Goal: Transaction & Acquisition: Purchase product/service

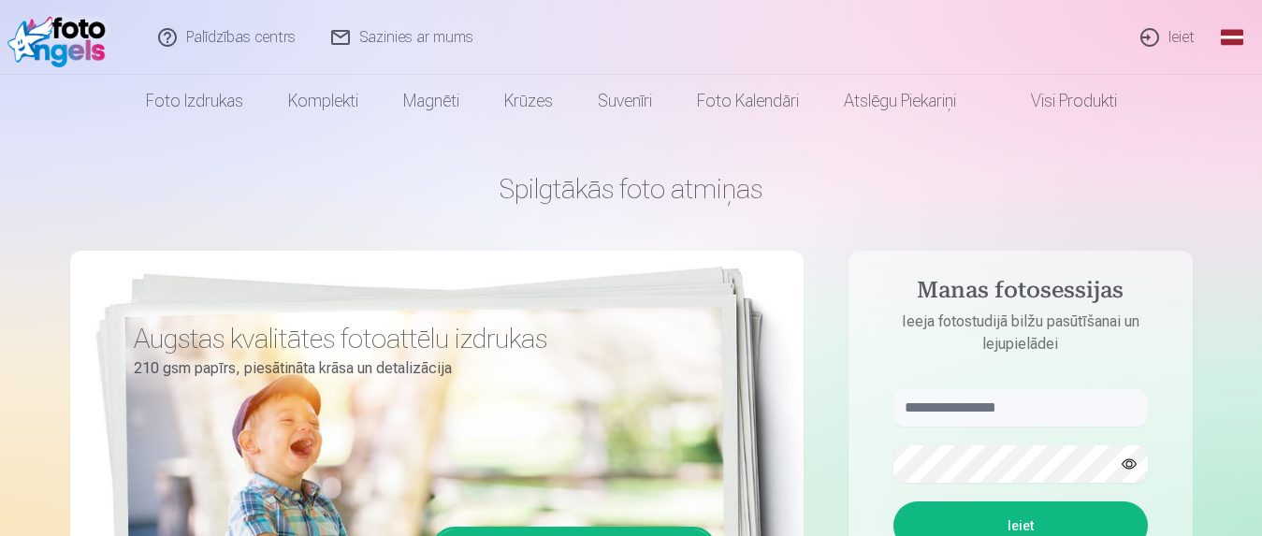
click at [1180, 38] on link "Ieiet" at bounding box center [1169, 37] width 90 height 75
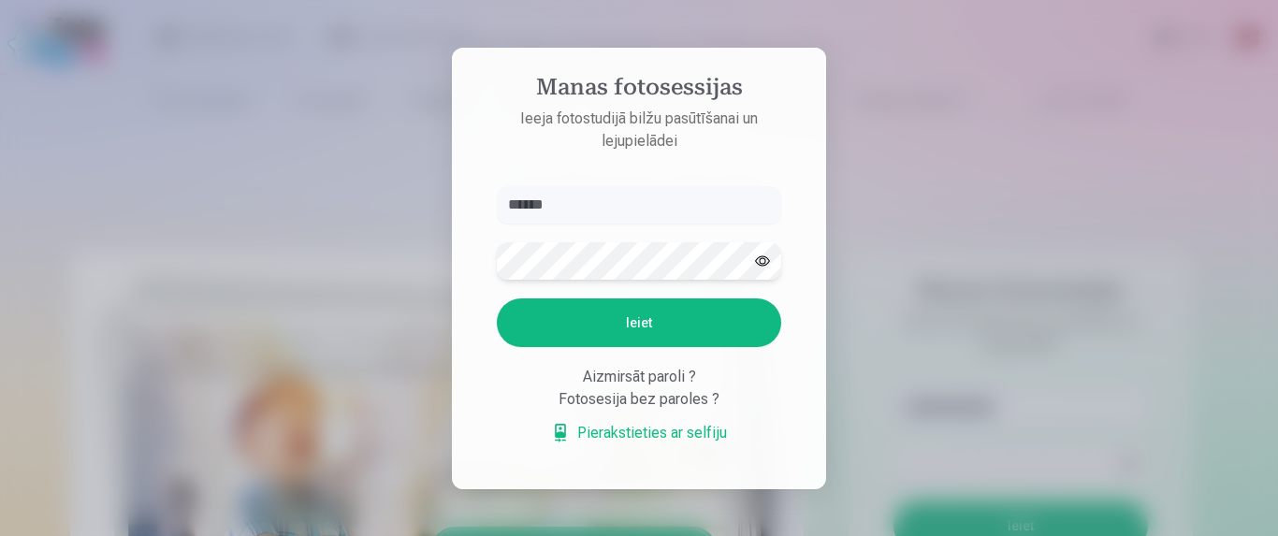
click at [497, 298] on button "Ieiet" at bounding box center [639, 322] width 284 height 49
click at [634, 347] on button "Ieiet" at bounding box center [639, 322] width 284 height 49
click at [606, 186] on input "******" at bounding box center [639, 204] width 284 height 37
click at [602, 186] on input "******" at bounding box center [639, 204] width 284 height 37
type input "**********"
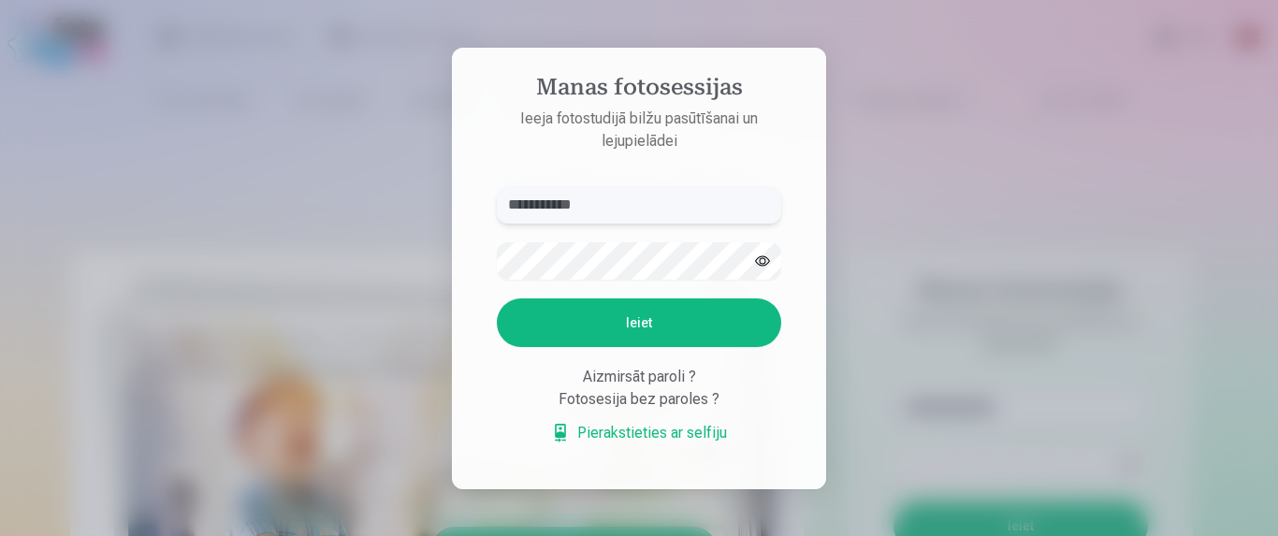
click at [497, 298] on button "Ieiet" at bounding box center [639, 322] width 284 height 49
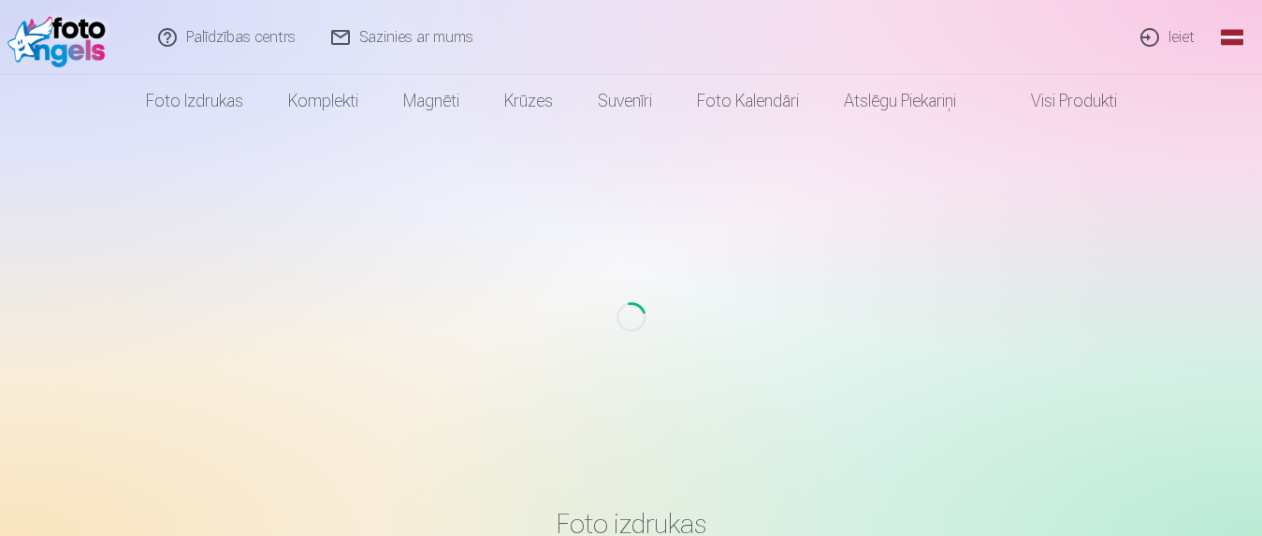
scroll to position [191, 0]
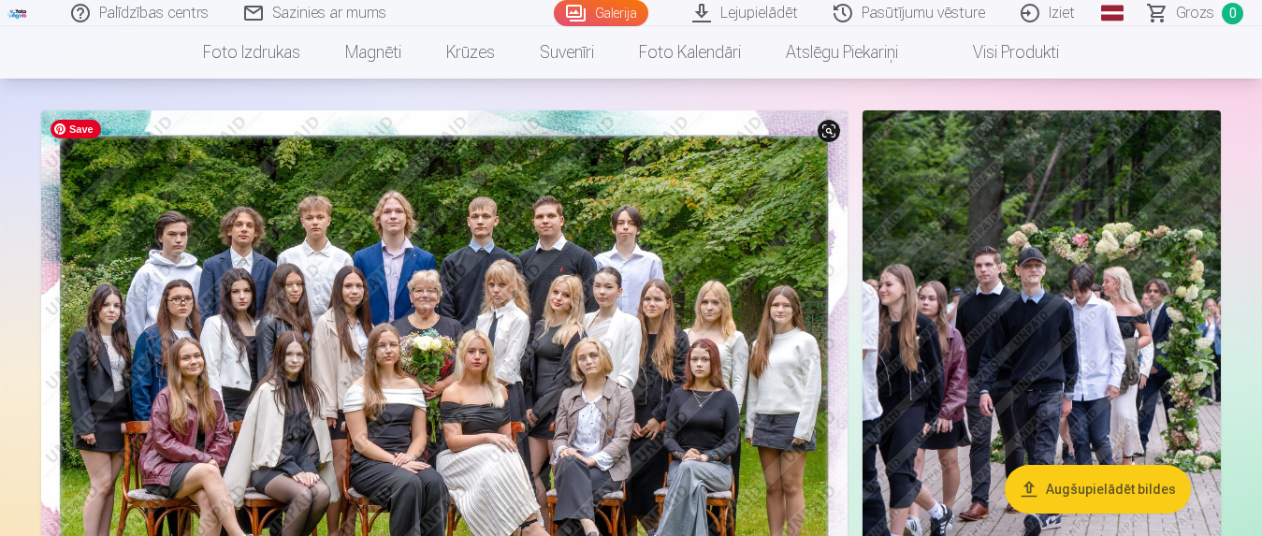
scroll to position [191, 0]
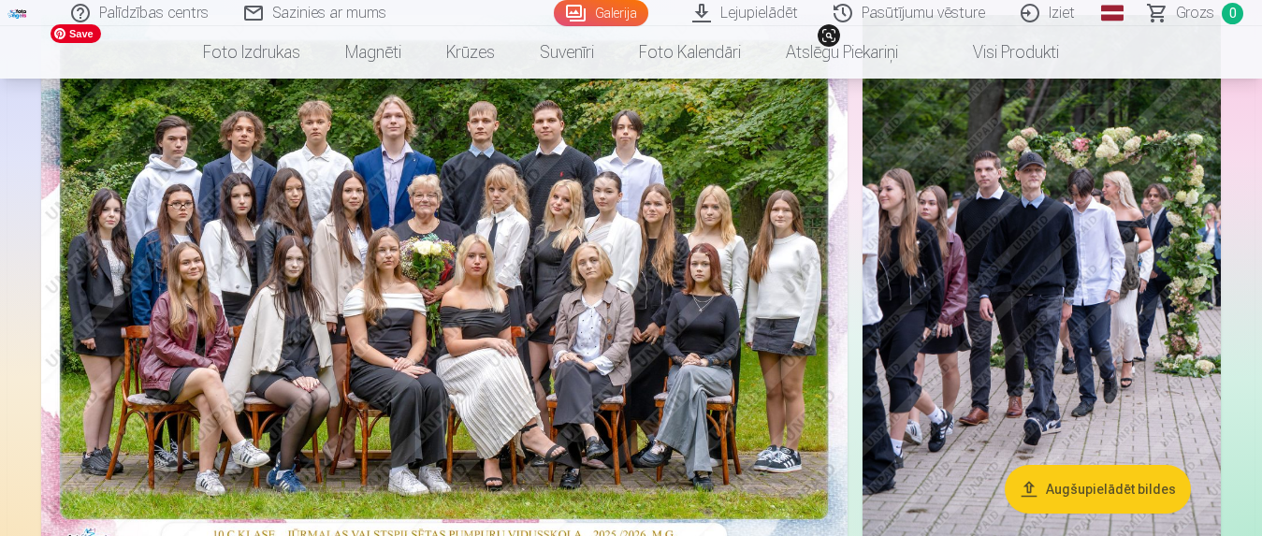
click at [673, 239] on img at bounding box center [444, 284] width 807 height 538
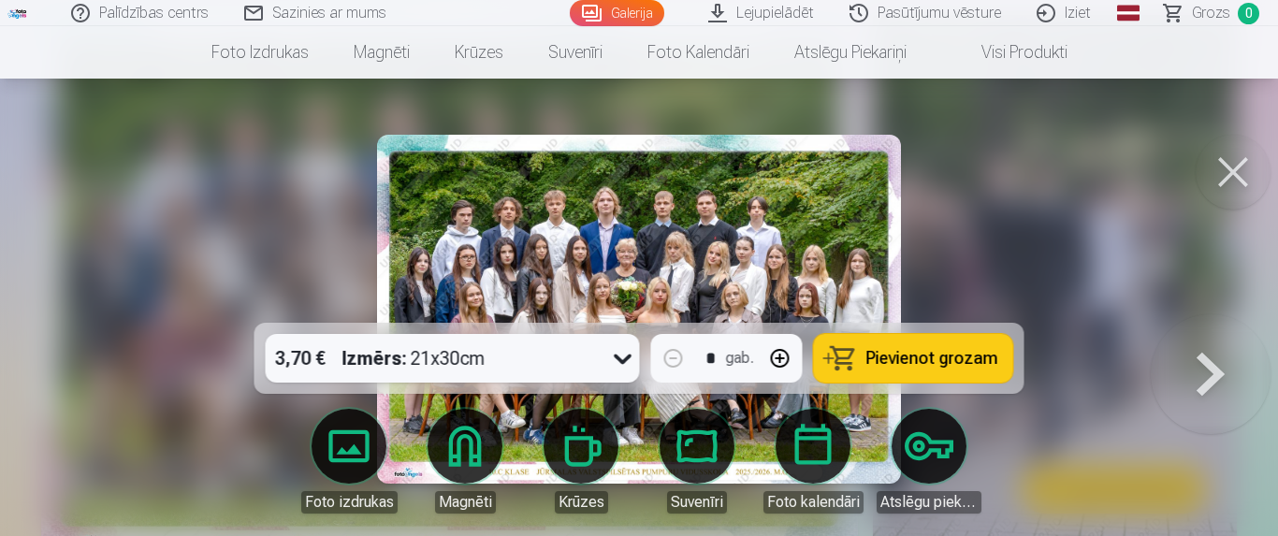
click at [1060, 198] on div at bounding box center [639, 268] width 1278 height 536
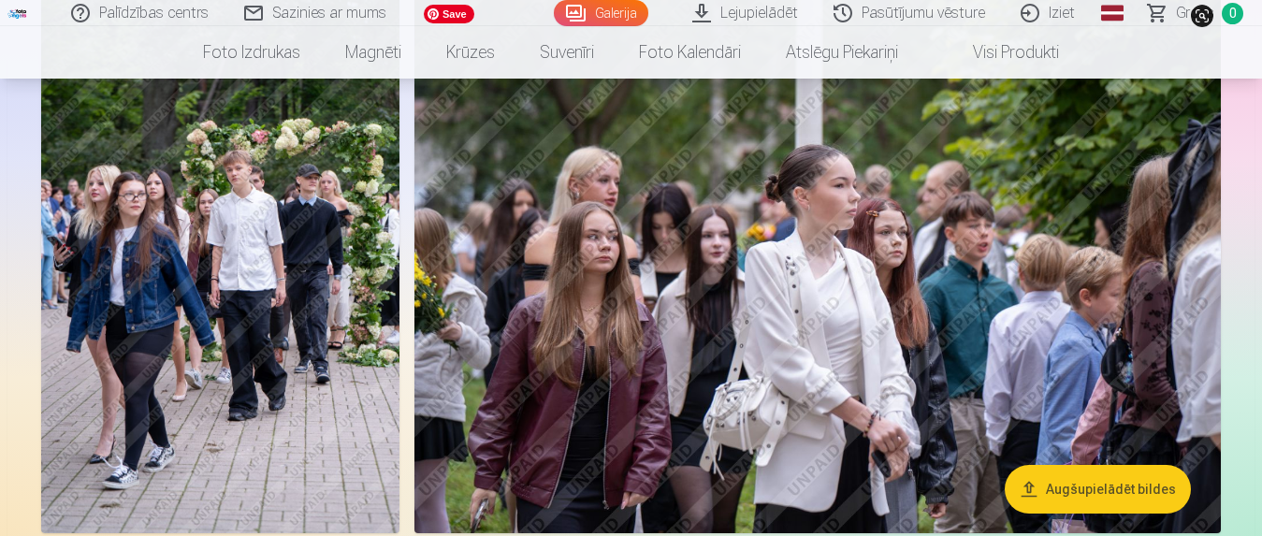
scroll to position [1241, 0]
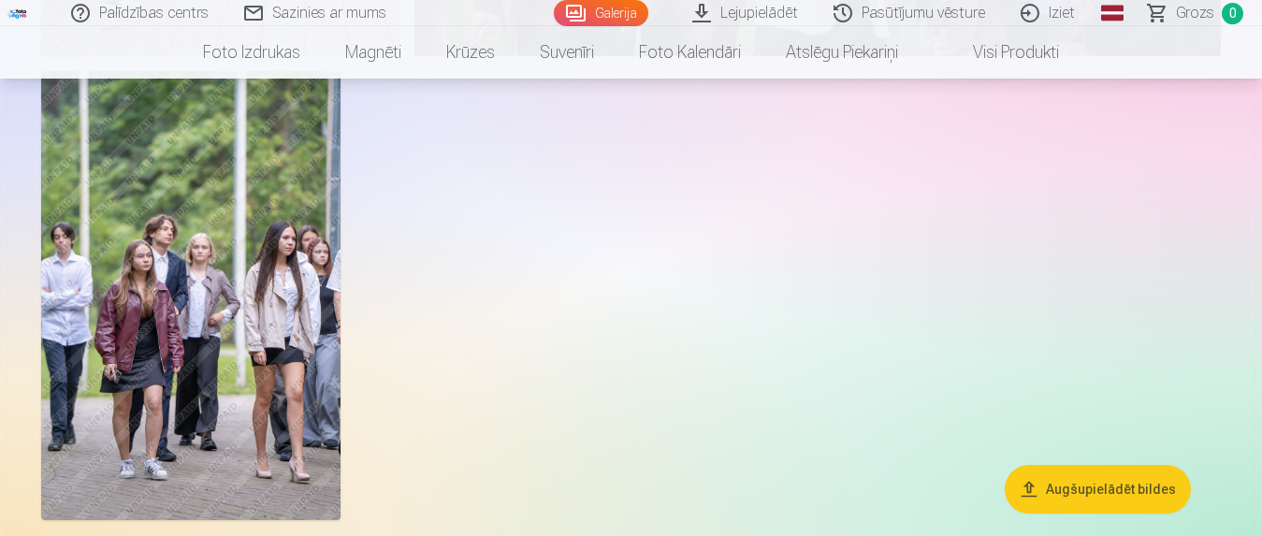
click at [1118, 486] on button "Augšupielādēt bildes" at bounding box center [1098, 489] width 186 height 49
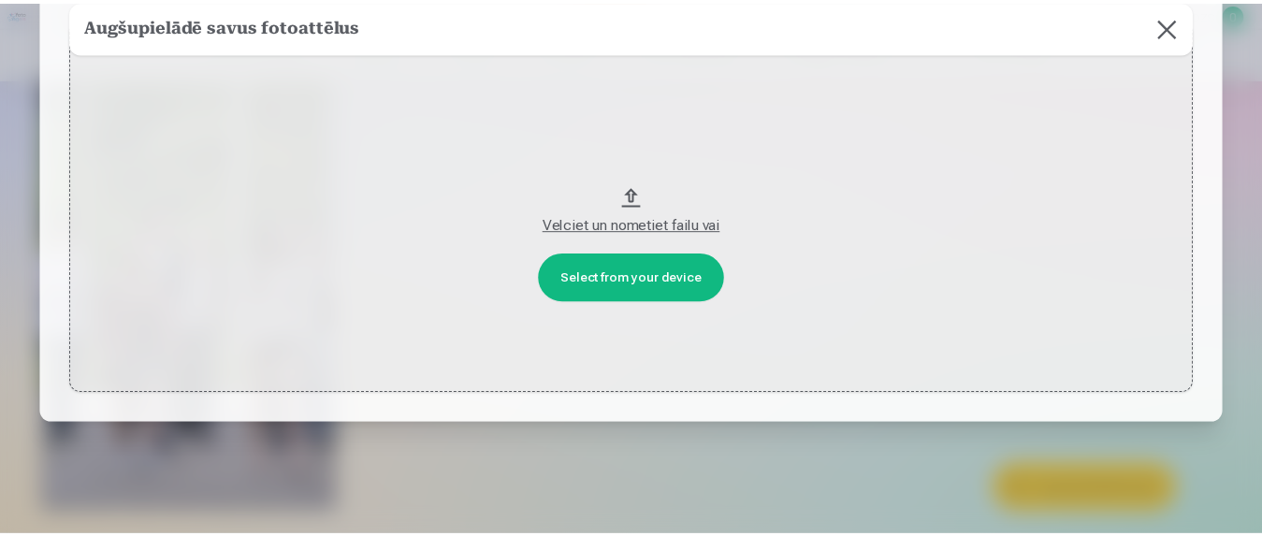
scroll to position [168, 0]
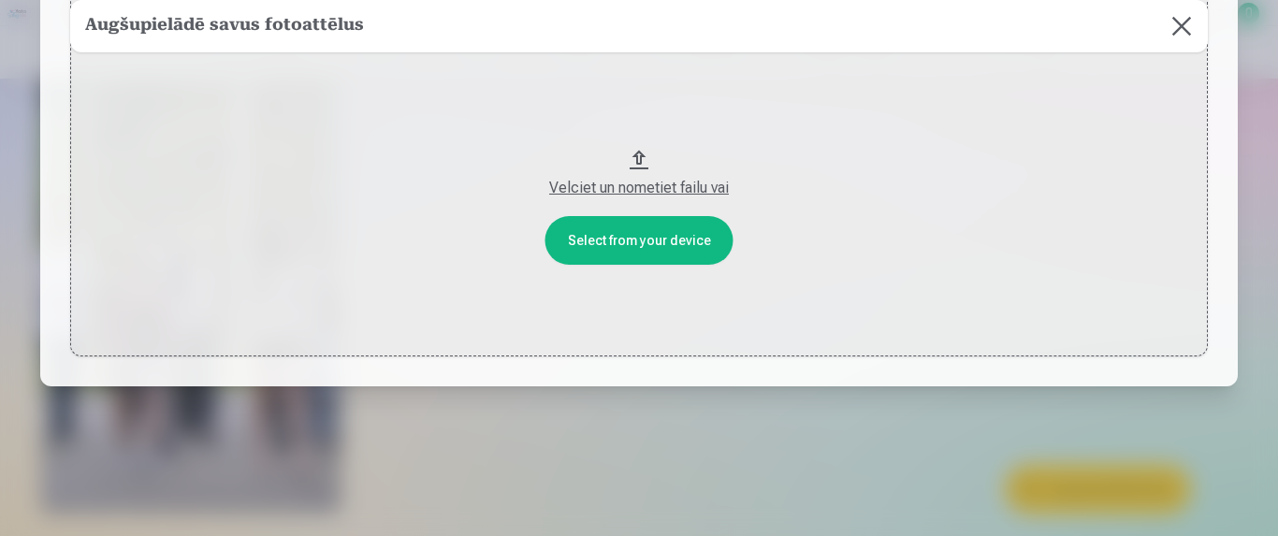
click at [1170, 24] on button at bounding box center [1182, 26] width 52 height 52
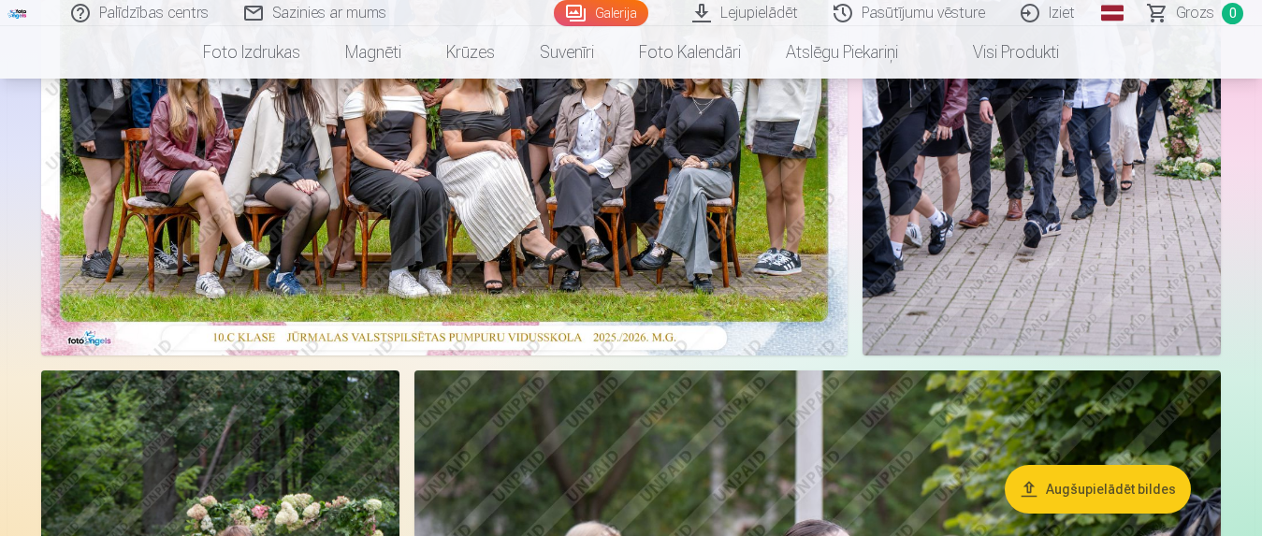
scroll to position [7, 0]
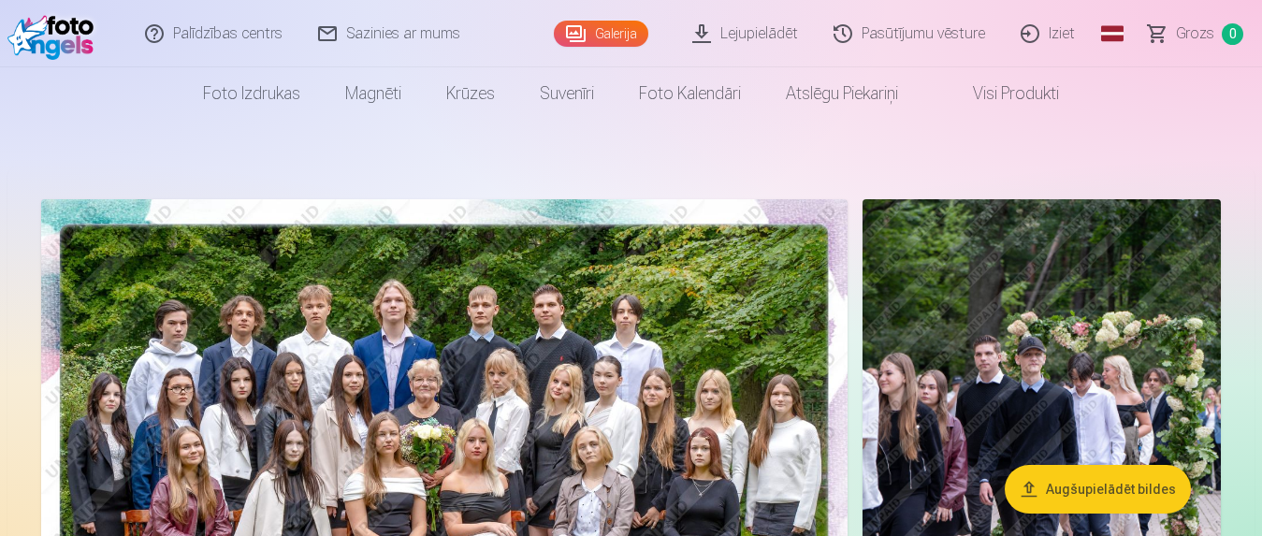
click at [752, 31] on link "Lejupielādēt" at bounding box center [746, 33] width 141 height 67
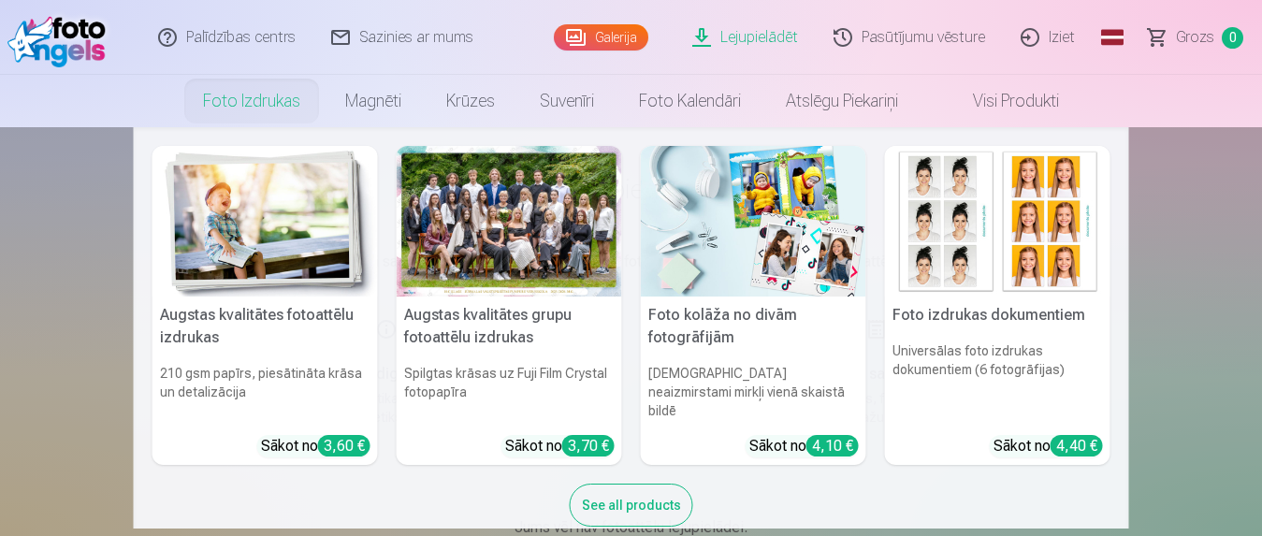
click at [515, 219] on div at bounding box center [509, 221] width 225 height 151
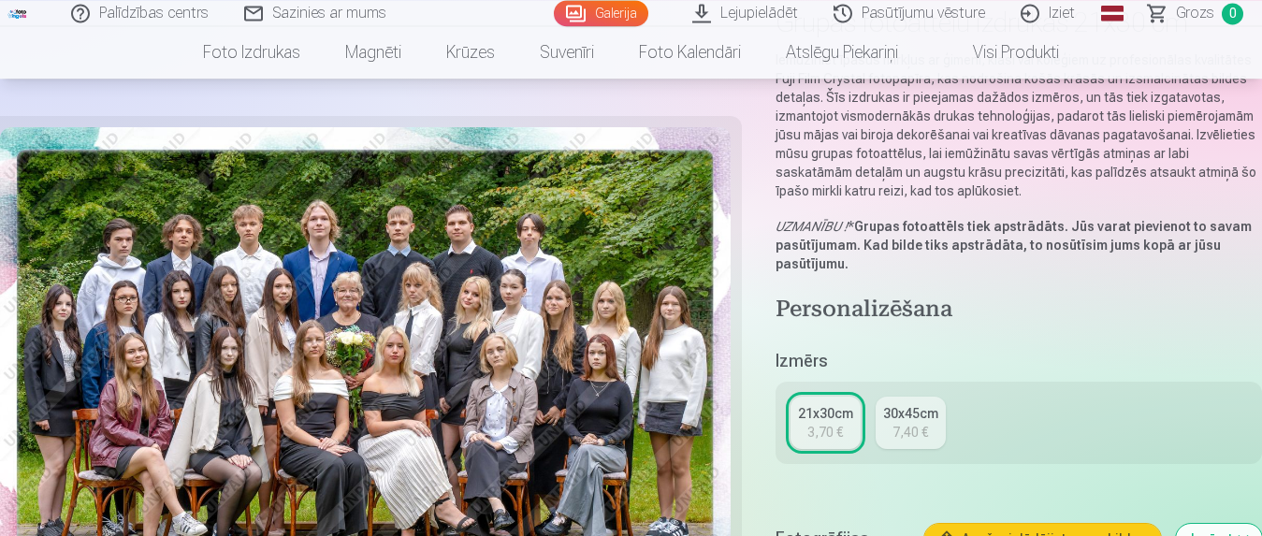
scroll to position [191, 0]
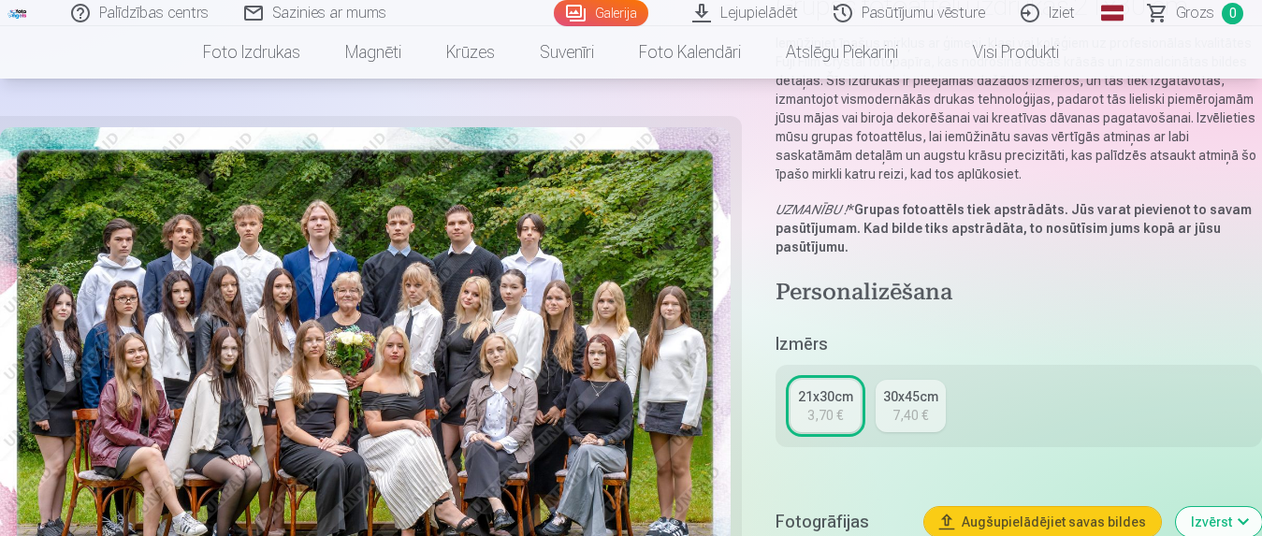
click at [822, 387] on div "21x30cm" at bounding box center [825, 396] width 55 height 19
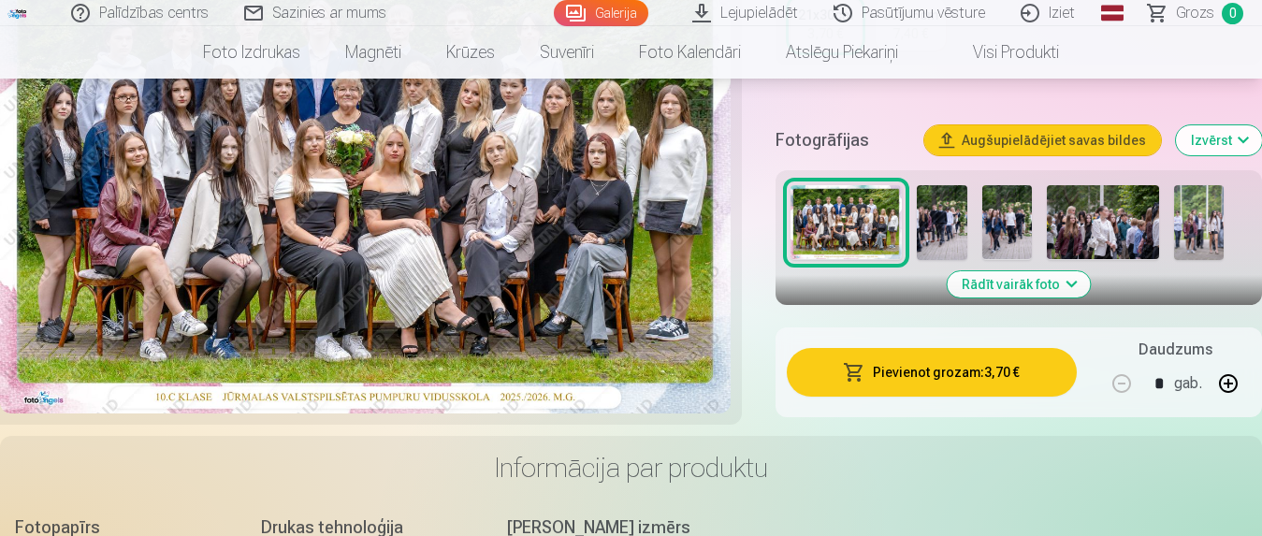
scroll to position [477, 0]
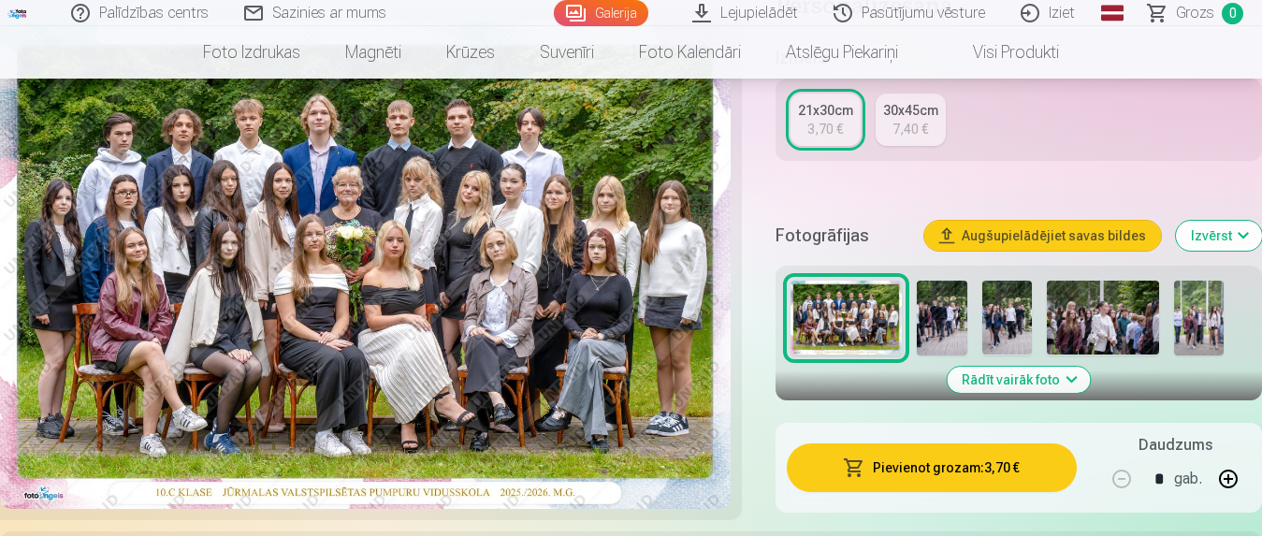
click at [1244, 221] on button "Izvērst" at bounding box center [1219, 236] width 86 height 30
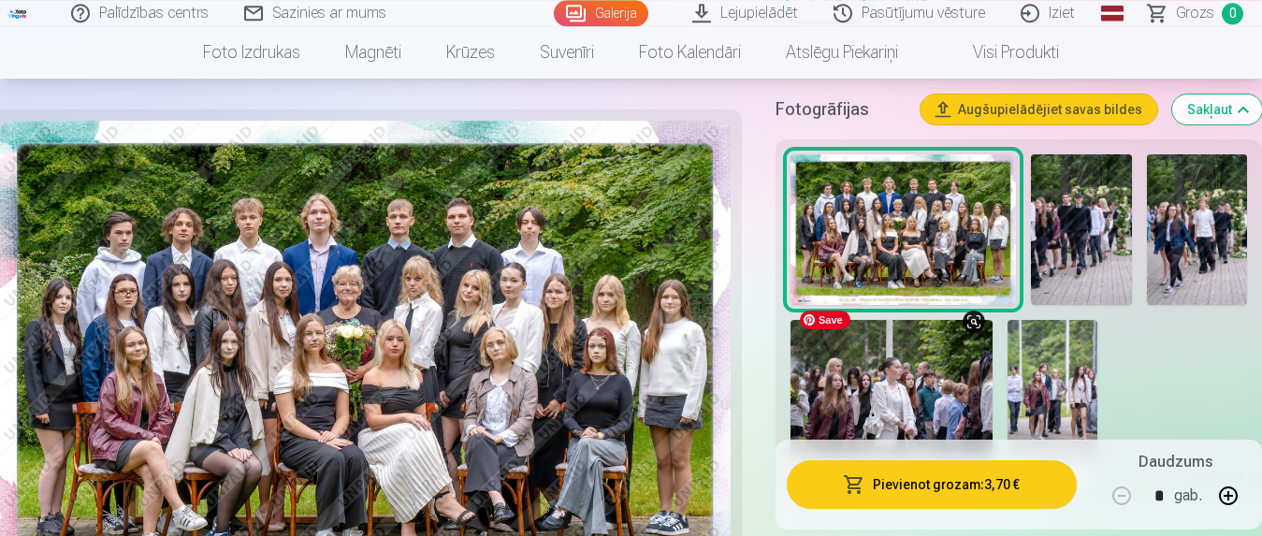
scroll to position [573, 0]
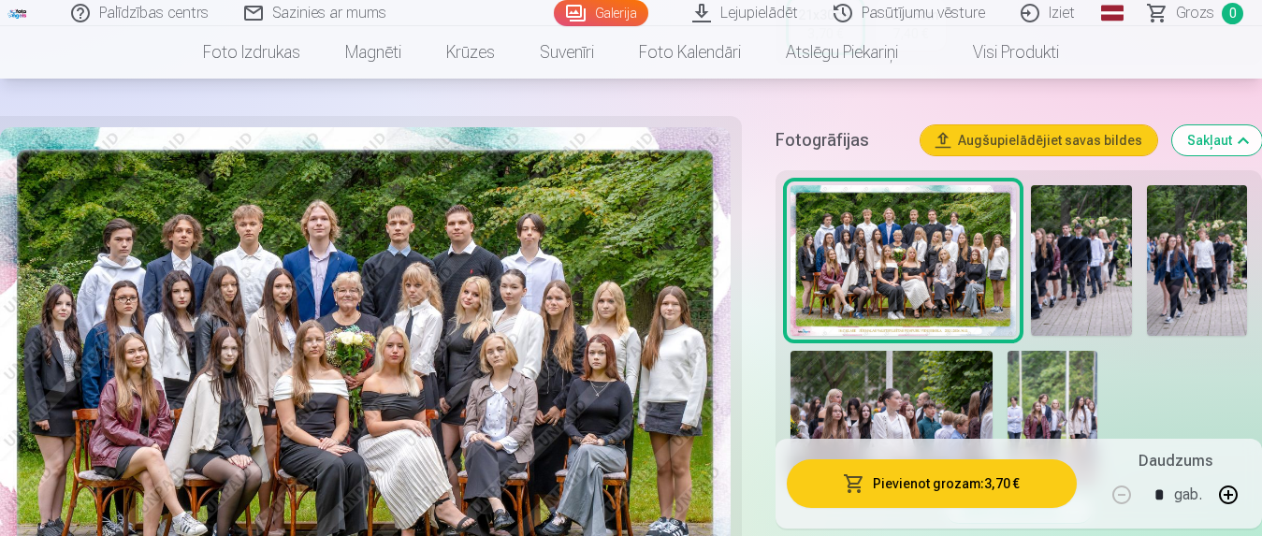
click at [1072, 125] on button "Augšupielādējiet savas bildes" at bounding box center [1039, 140] width 237 height 30
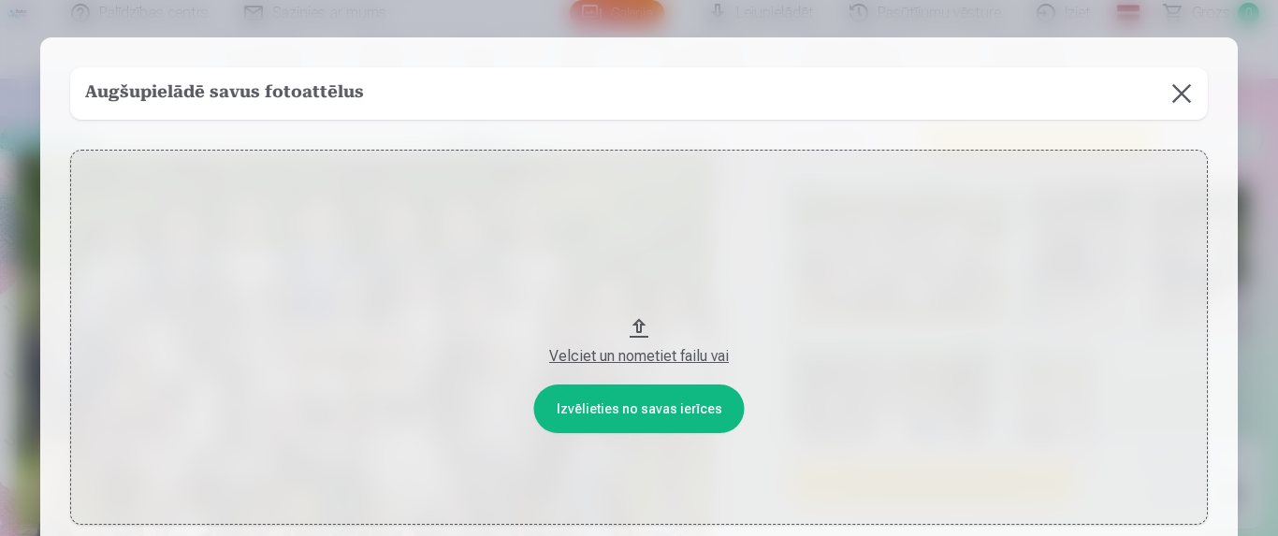
click at [1170, 93] on button at bounding box center [1182, 93] width 52 height 52
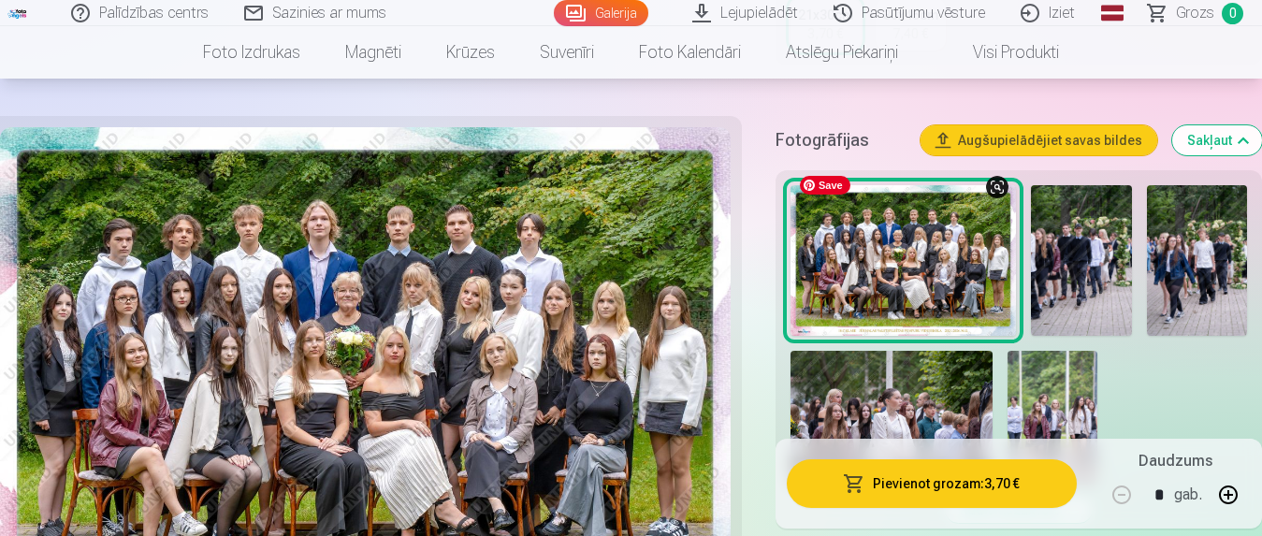
click at [891, 234] on img at bounding box center [904, 260] width 226 height 151
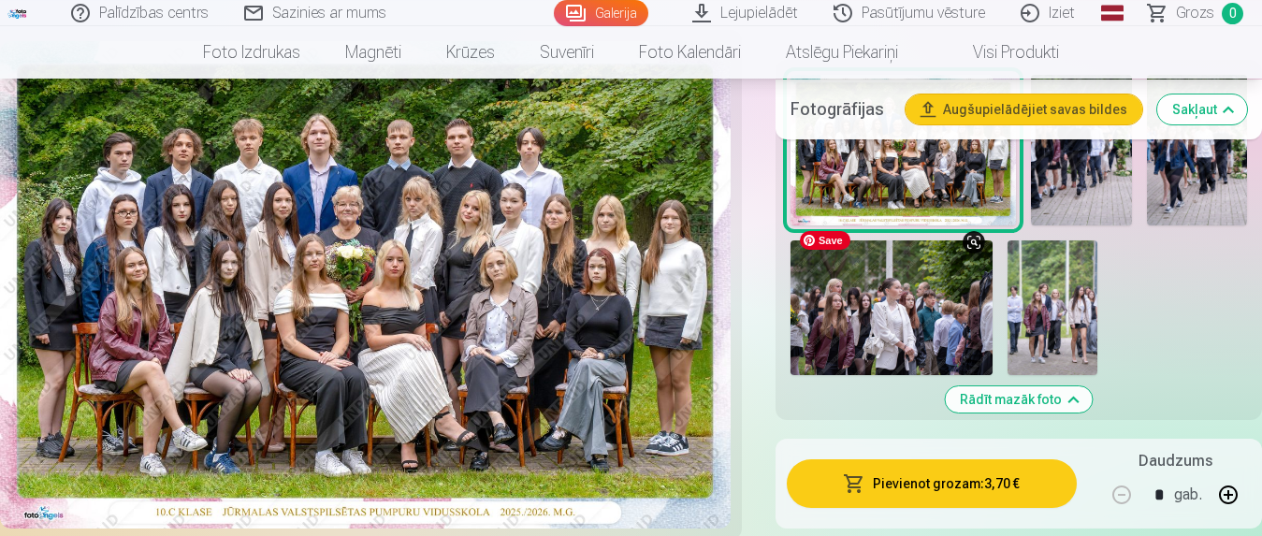
scroll to position [763, 0]
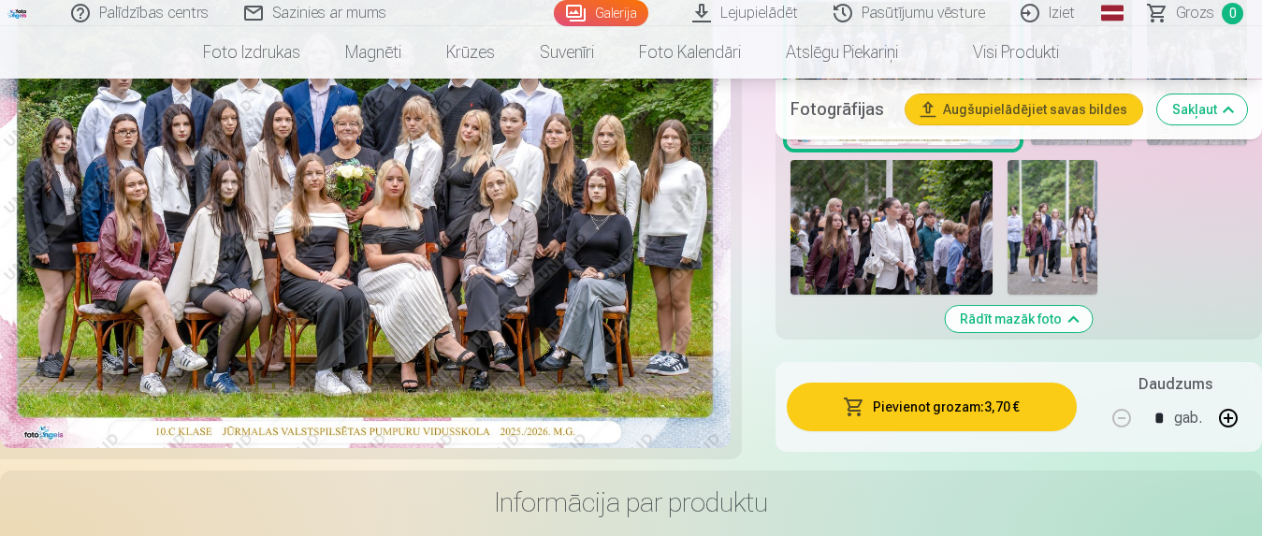
click at [988, 384] on button "Pievienot grozam : 3,70 €" at bounding box center [932, 407] width 291 height 49
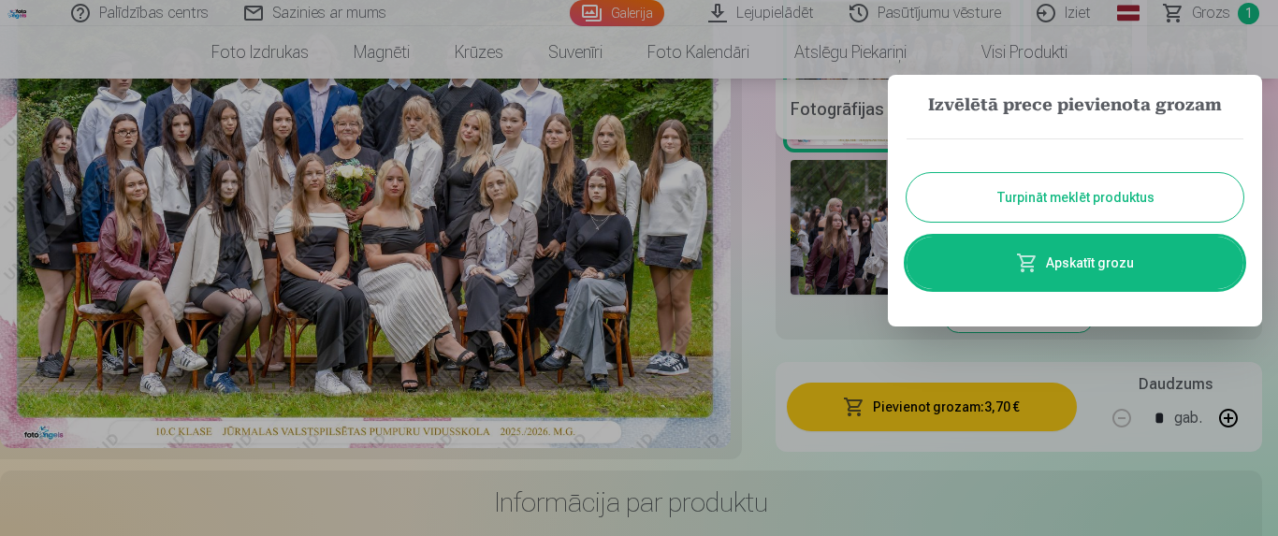
click at [1096, 264] on link "Apskatīt grozu" at bounding box center [1075, 263] width 337 height 52
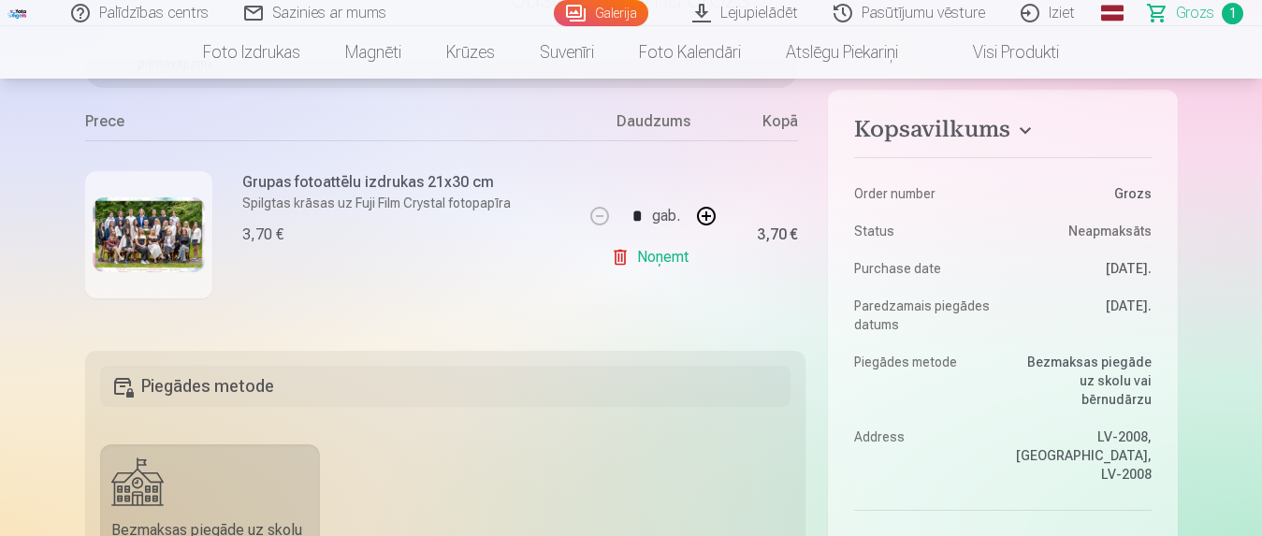
scroll to position [477, 0]
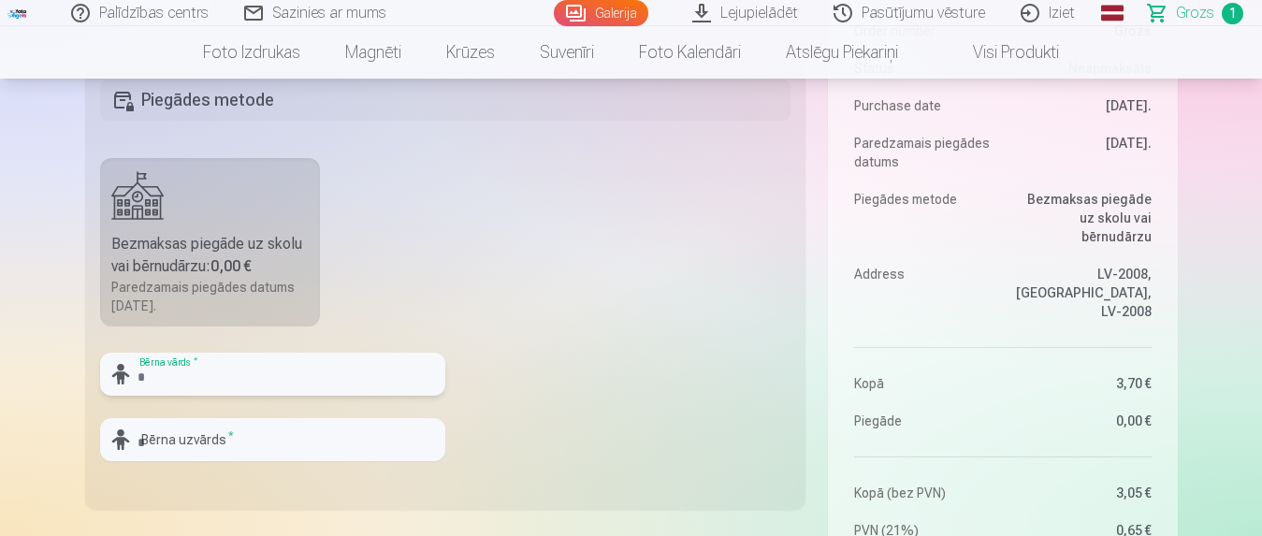
click at [204, 377] on input "text" at bounding box center [272, 374] width 345 height 43
type input "*******"
click at [225, 451] on input "text" at bounding box center [272, 439] width 345 height 43
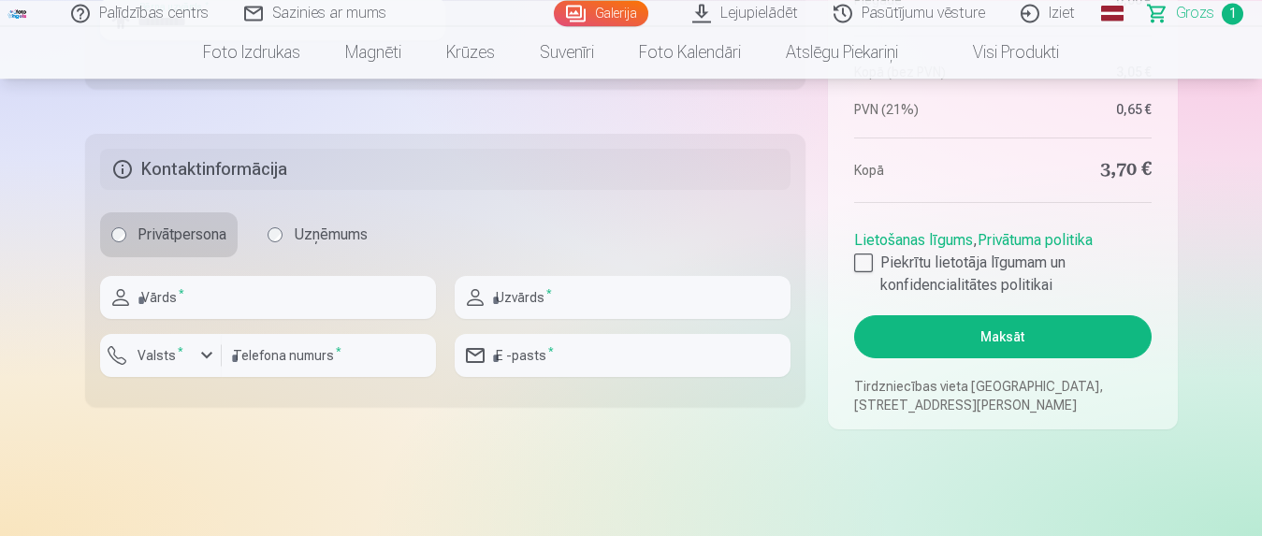
scroll to position [954, 0]
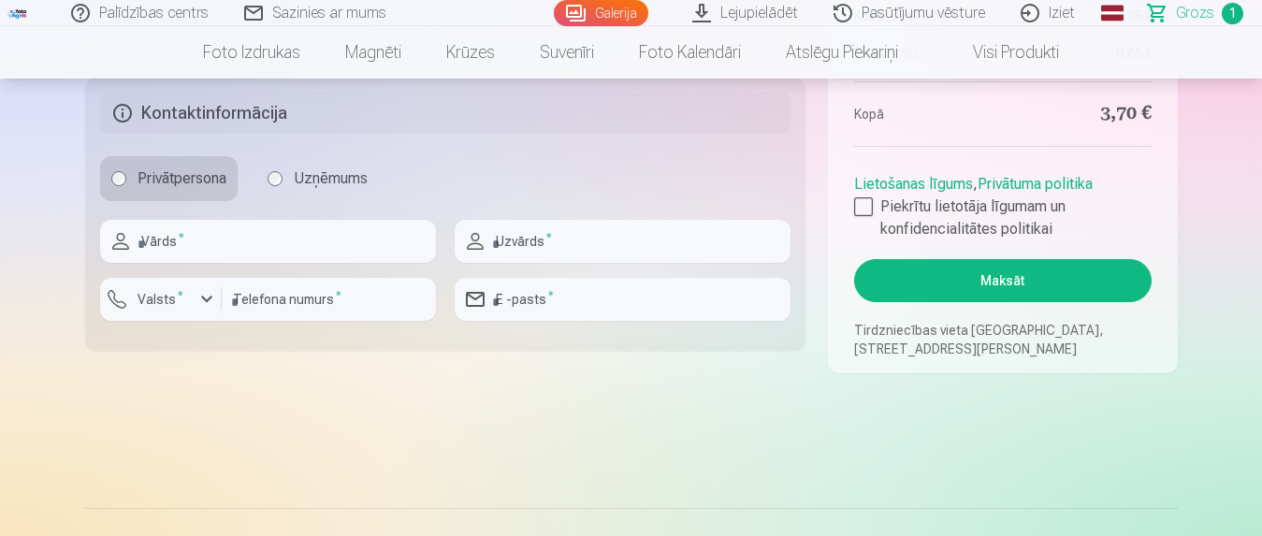
type input "**********"
click at [203, 243] on input "text" at bounding box center [268, 241] width 336 height 43
type input "*****"
click at [547, 240] on input "text" at bounding box center [623, 241] width 336 height 43
type input "******"
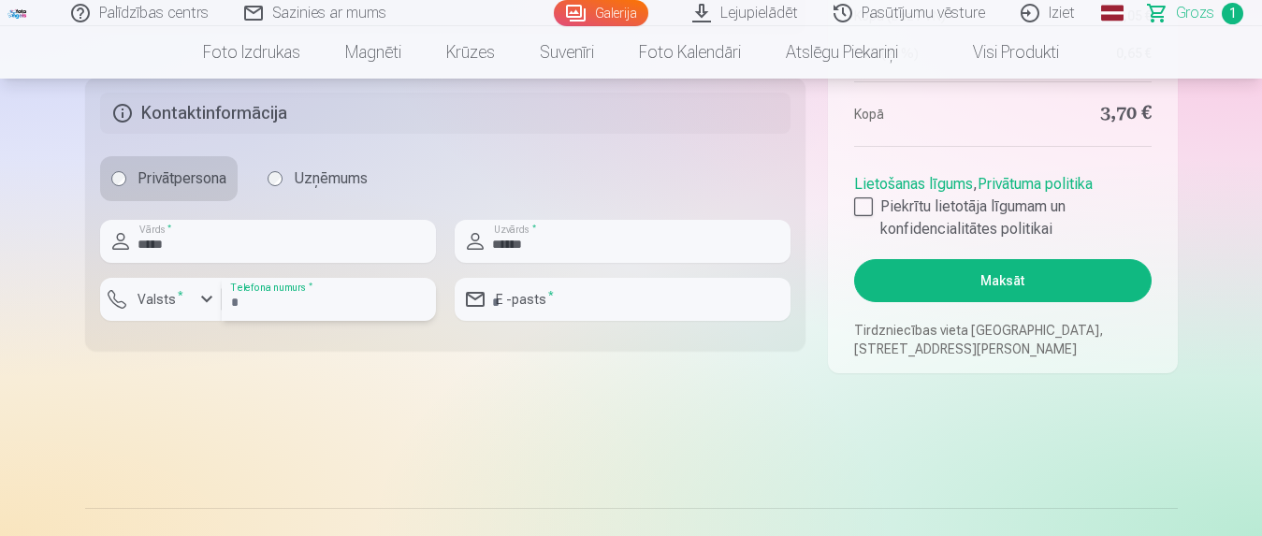
click at [303, 310] on input "number" at bounding box center [329, 299] width 214 height 43
type input "********"
click at [564, 300] on input "email" at bounding box center [623, 299] width 336 height 43
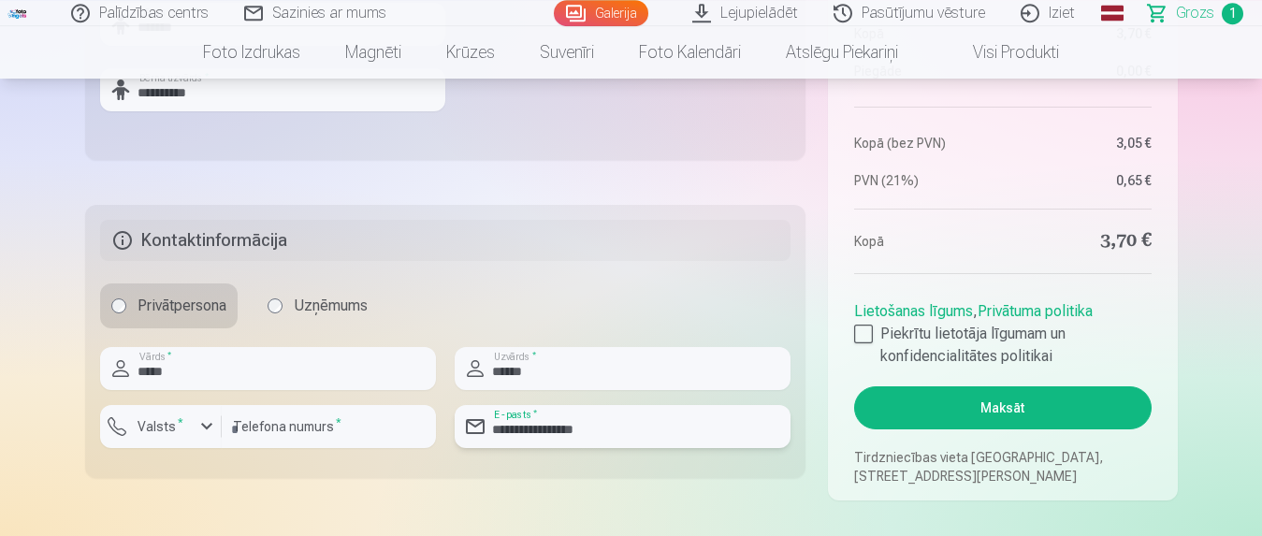
scroll to position [859, 0]
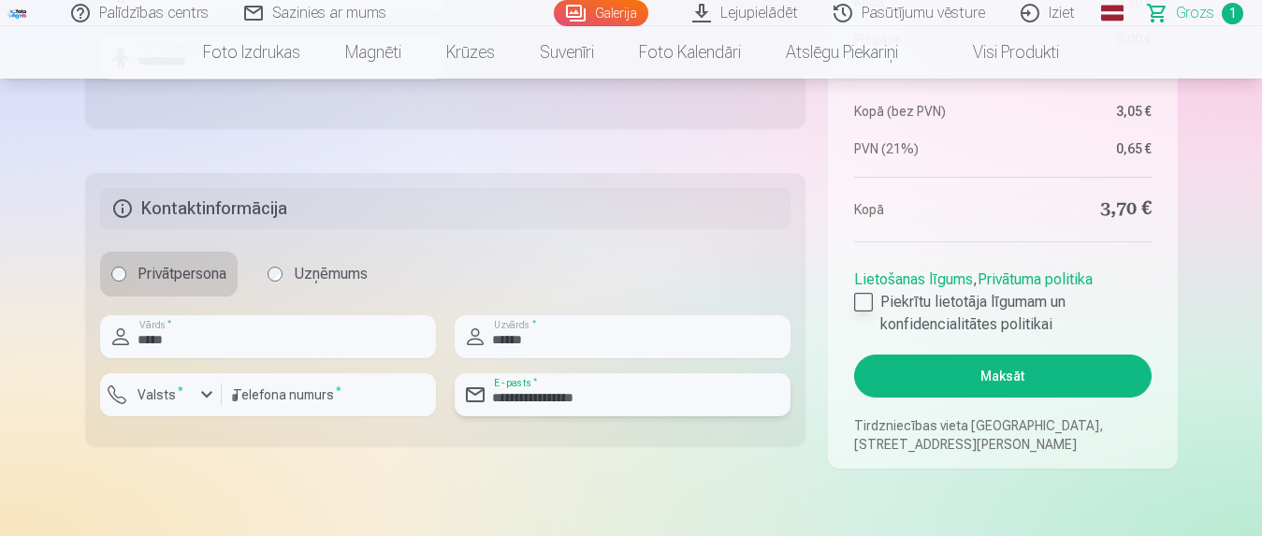
type input "**********"
click at [865, 296] on div at bounding box center [863, 302] width 19 height 19
click at [207, 394] on div "button" at bounding box center [207, 395] width 22 height 22
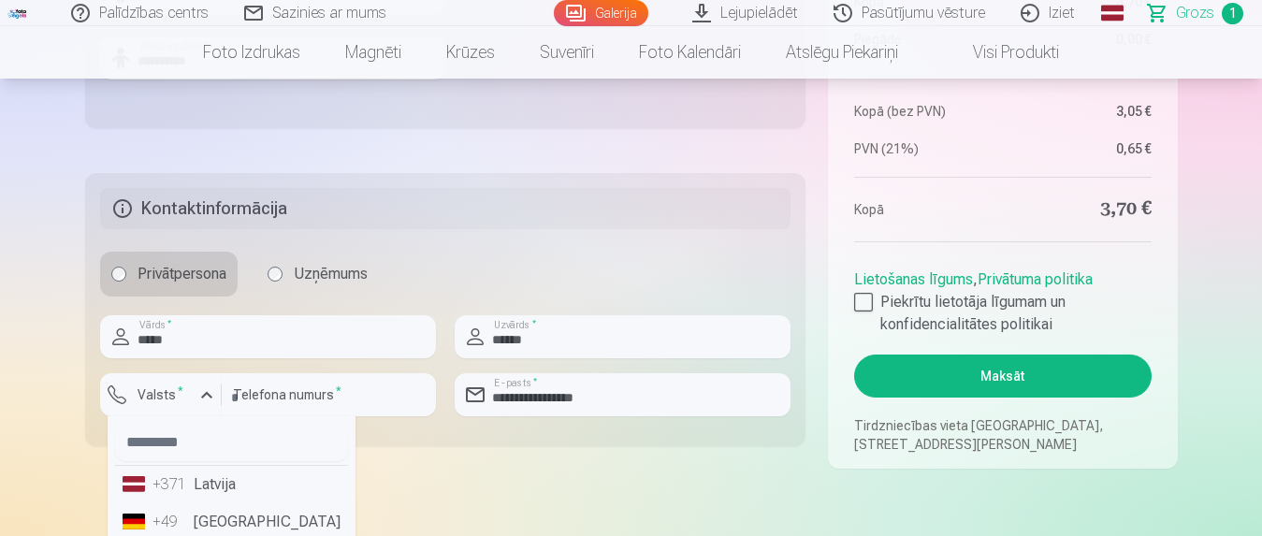
click at [193, 485] on li "+371 Latvija" at bounding box center [231, 484] width 233 height 37
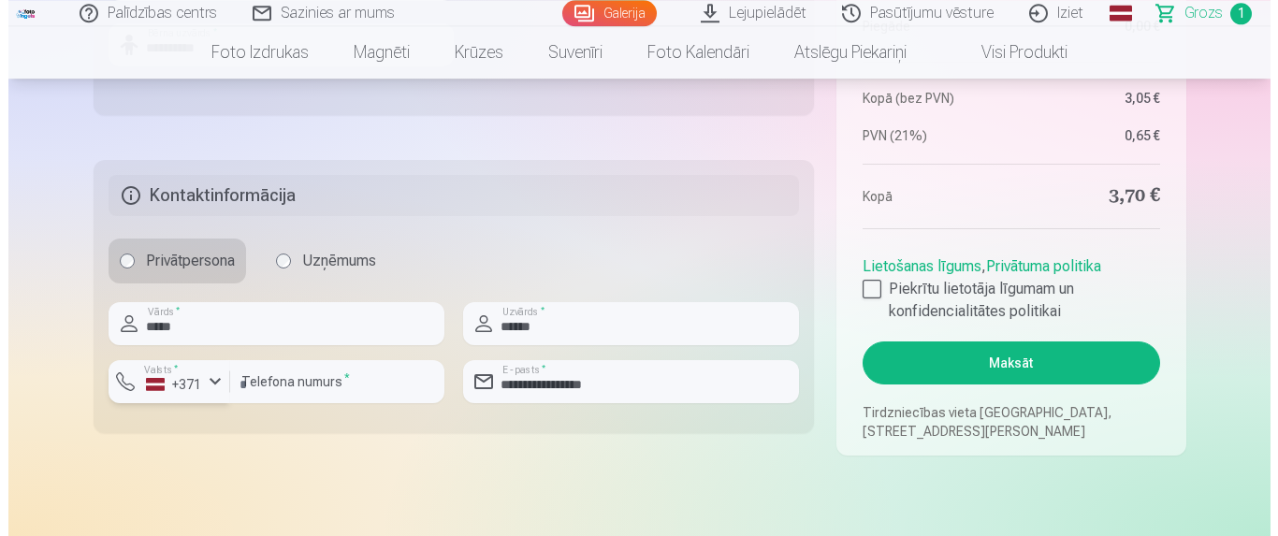
scroll to position [954, 0]
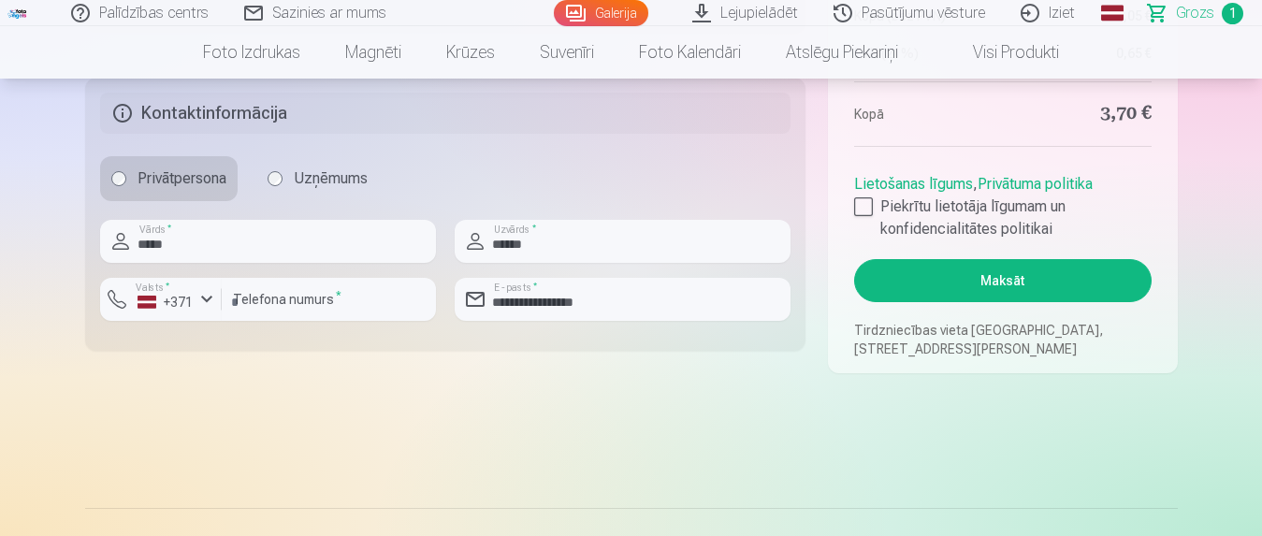
click at [1001, 275] on button "Maksāt" at bounding box center [1002, 280] width 297 height 43
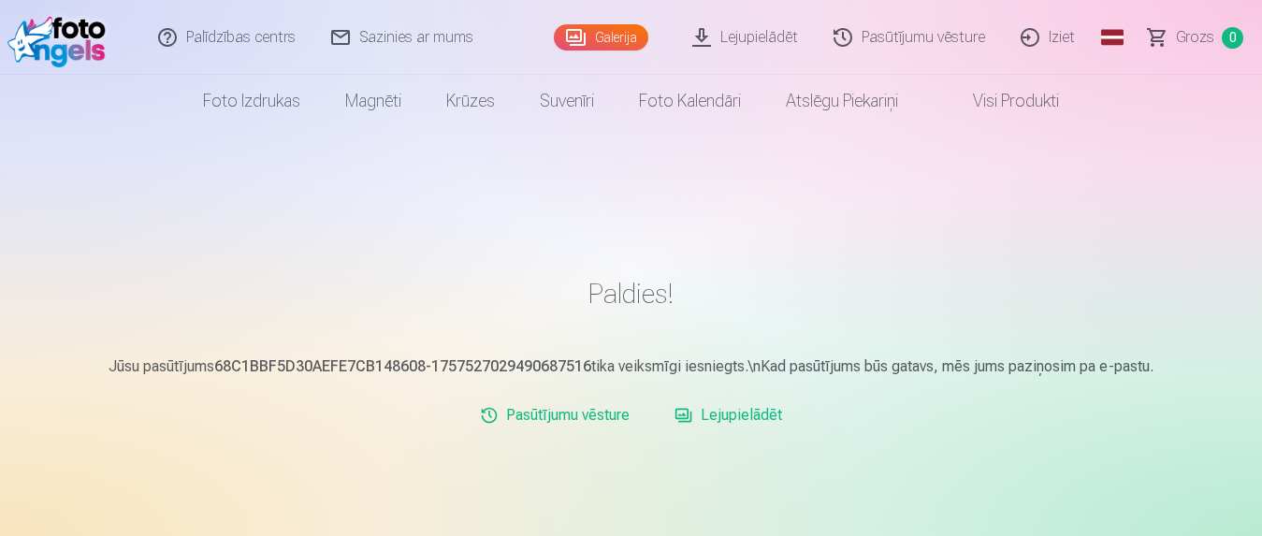
click at [738, 417] on link "Lejupielādēt" at bounding box center [728, 415] width 123 height 37
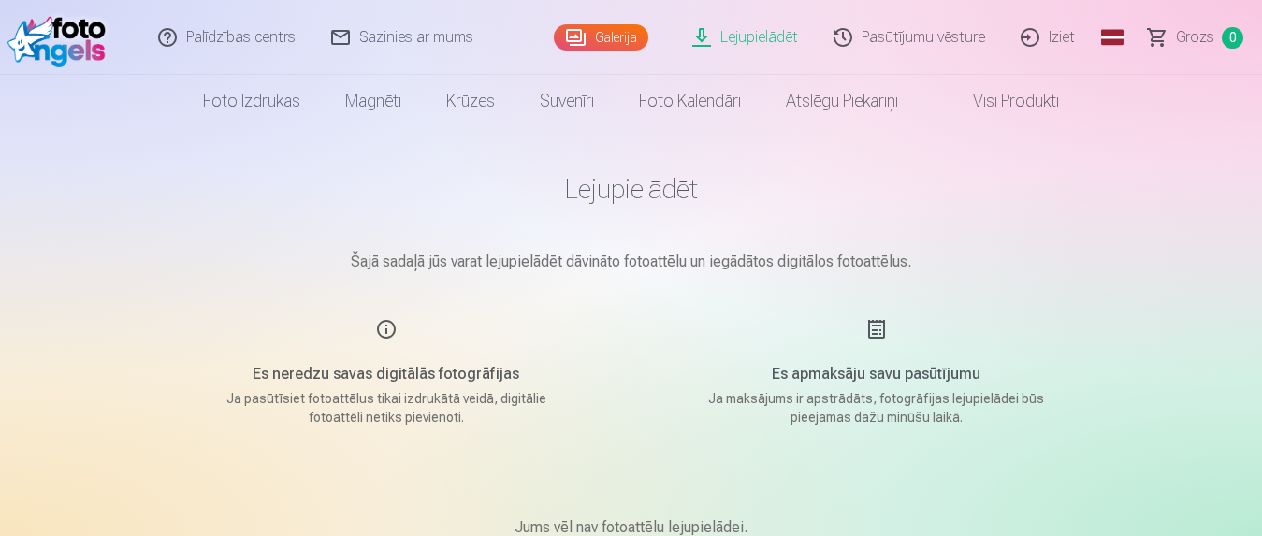
drag, startPoint x: 1011, startPoint y: 94, endPoint x: 974, endPoint y: 196, distance: 108.6
click at [1011, 95] on link "Visi produkti" at bounding box center [1001, 101] width 161 height 52
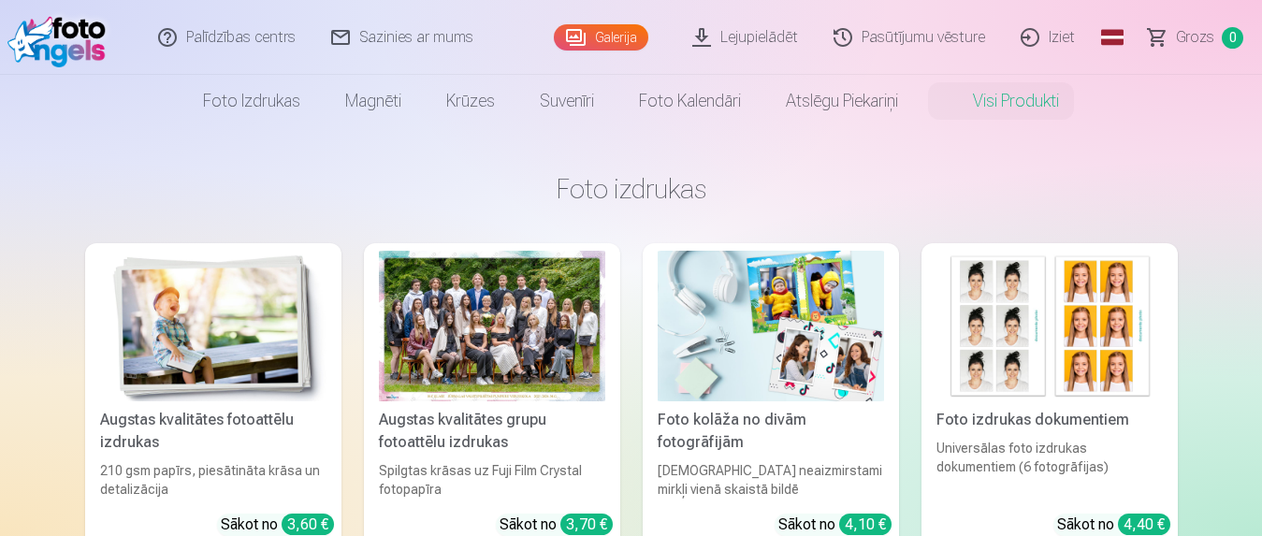
click at [517, 286] on div at bounding box center [492, 326] width 226 height 151
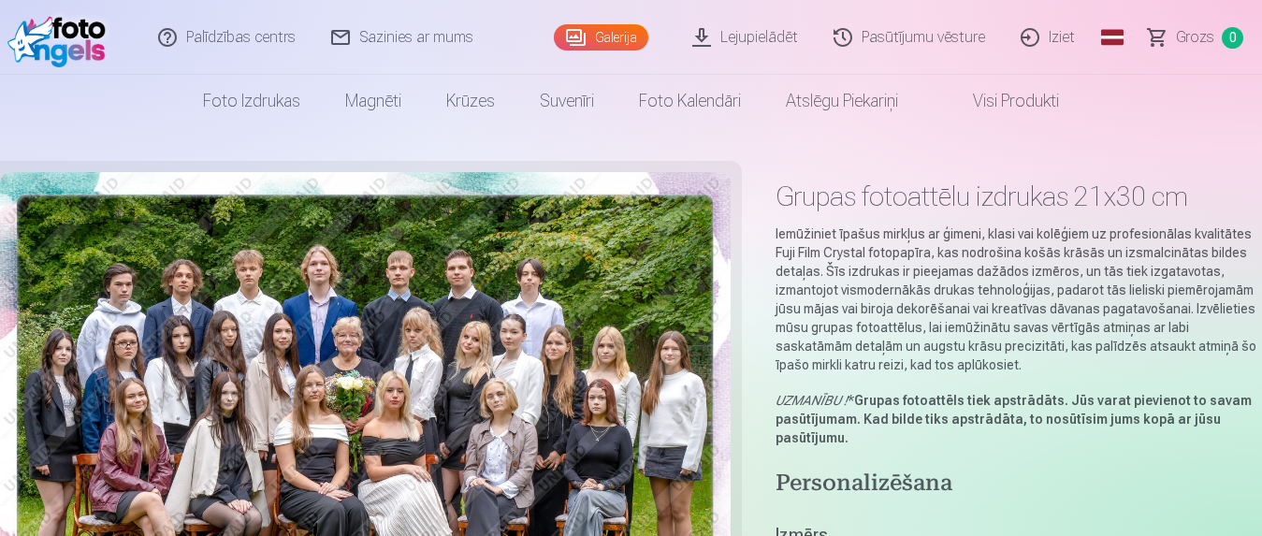
click at [1061, 36] on link "Iziet" at bounding box center [1049, 37] width 90 height 75
